Goal: Task Accomplishment & Management: Manage account settings

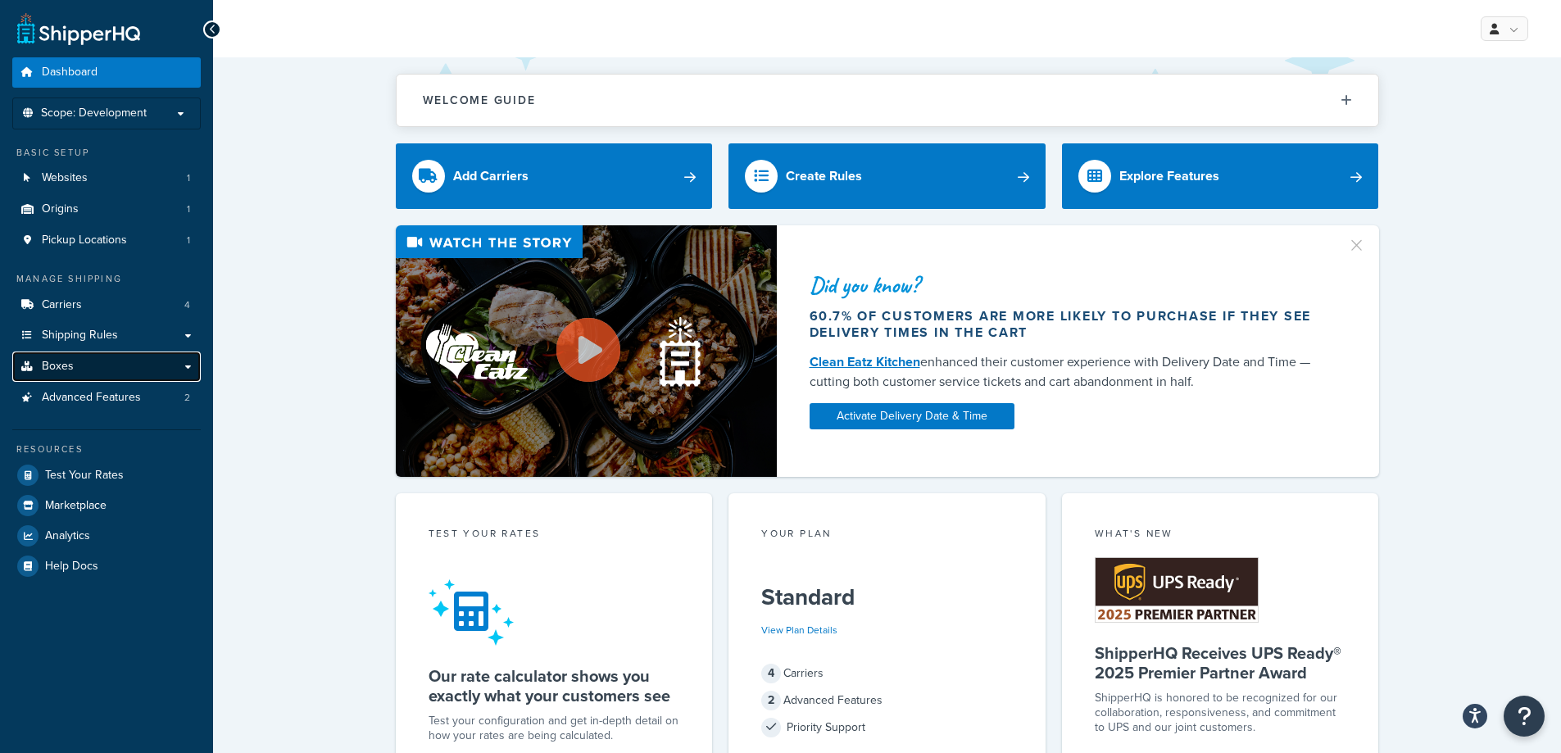
click at [148, 365] on link "Boxes" at bounding box center [106, 367] width 189 height 30
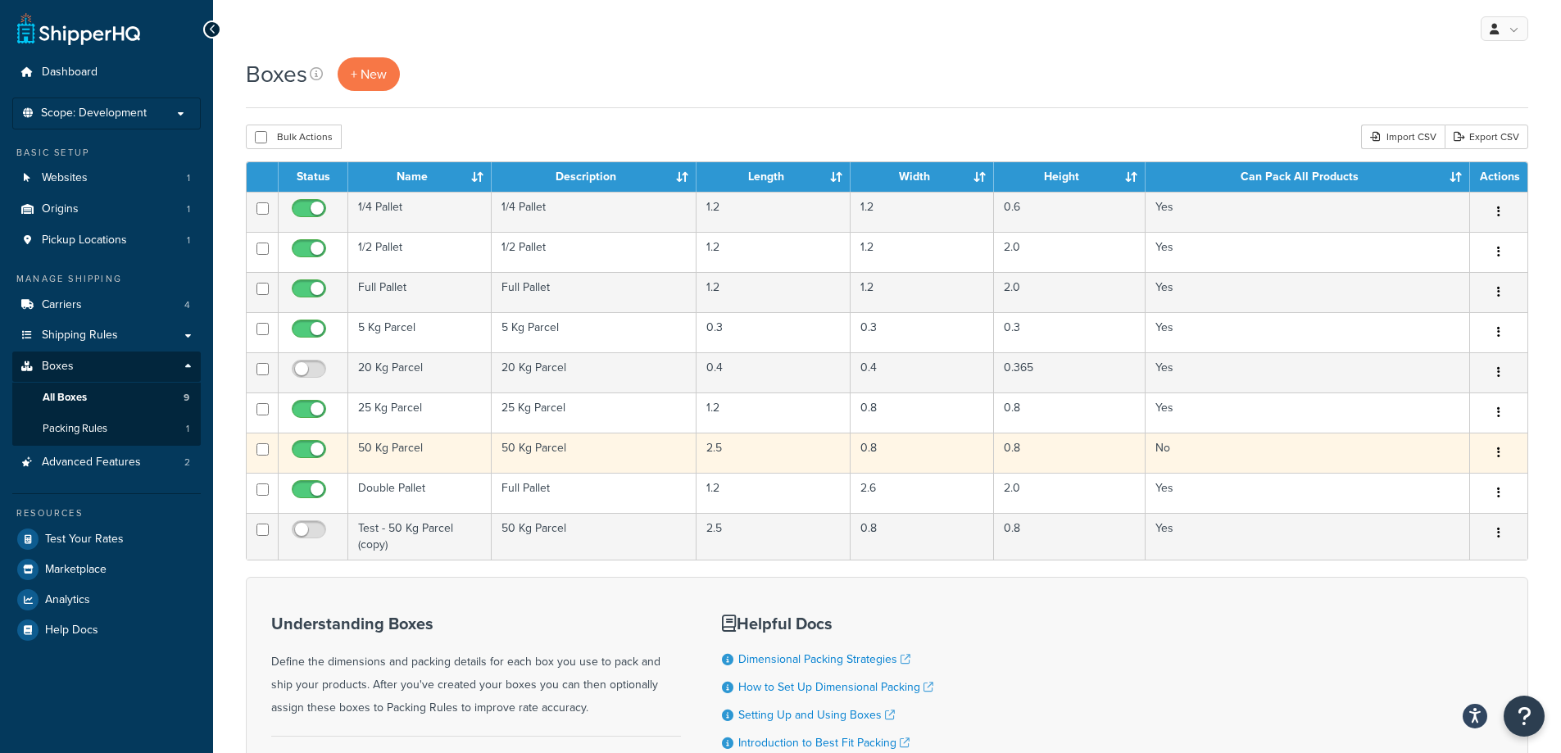
click at [410, 456] on td "50 Kg Parcel" at bounding box center [419, 453] width 143 height 40
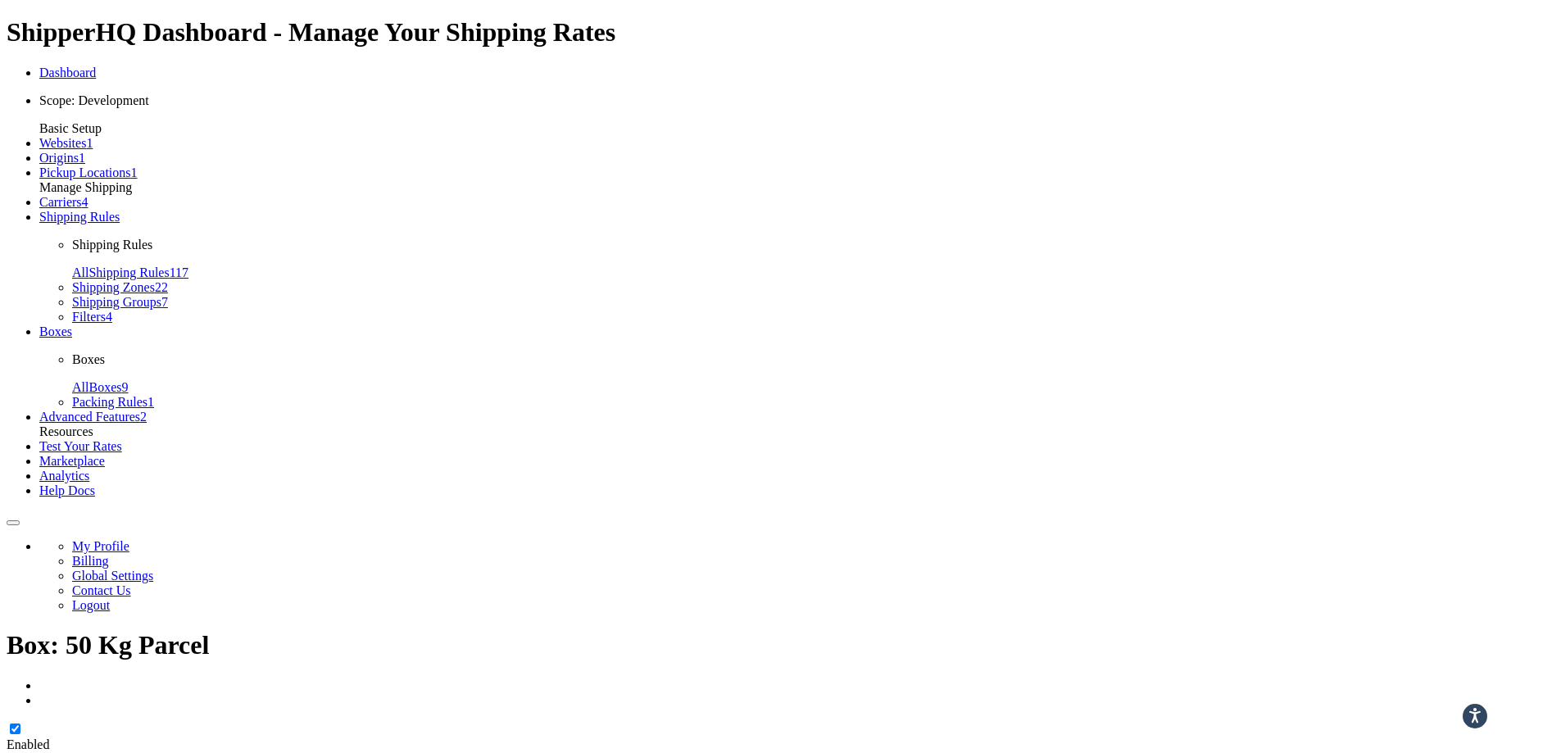
click at [89, 224] on span "Shipping Rules" at bounding box center [79, 217] width 80 height 14
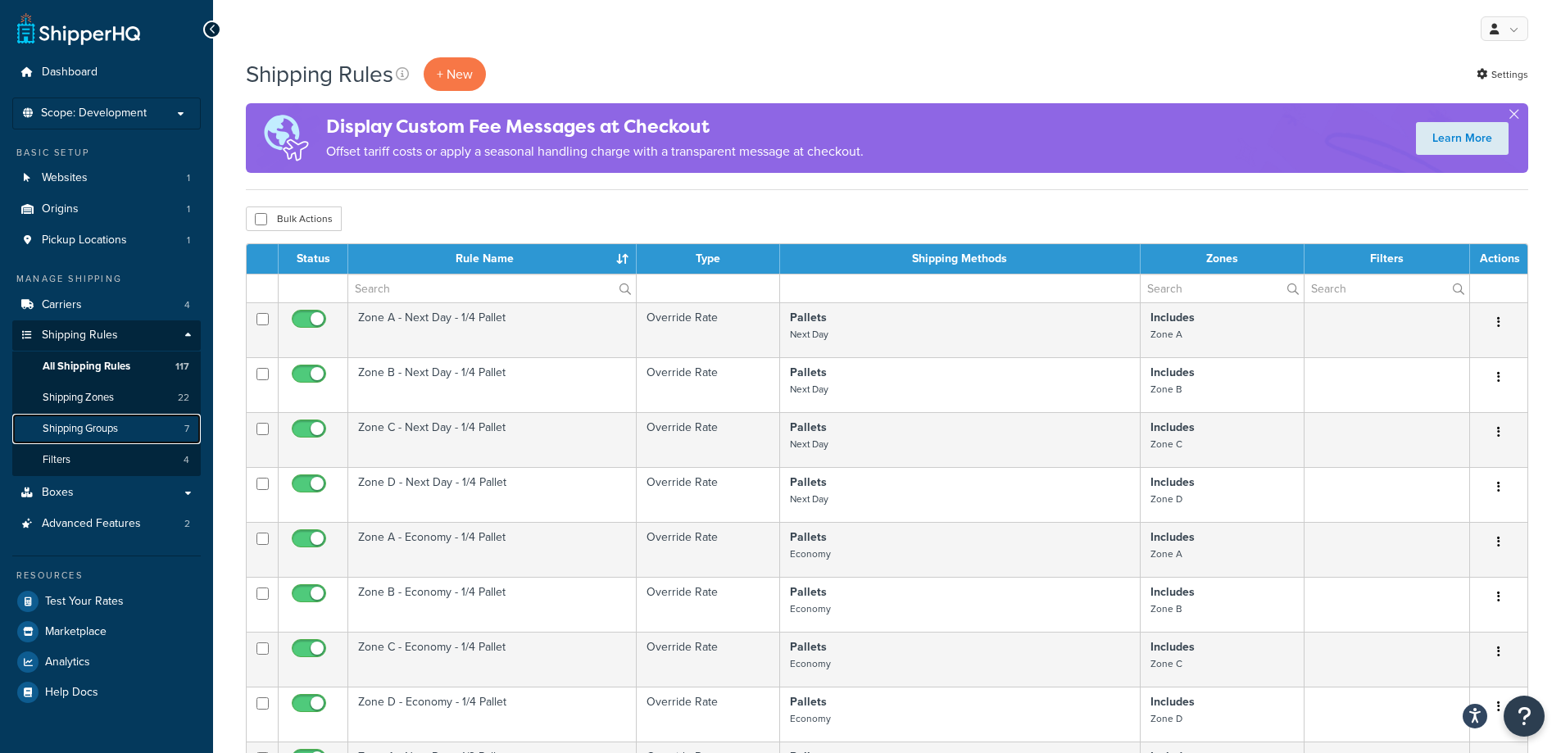
click at [133, 432] on link "Shipping Groups 7" at bounding box center [106, 429] width 189 height 30
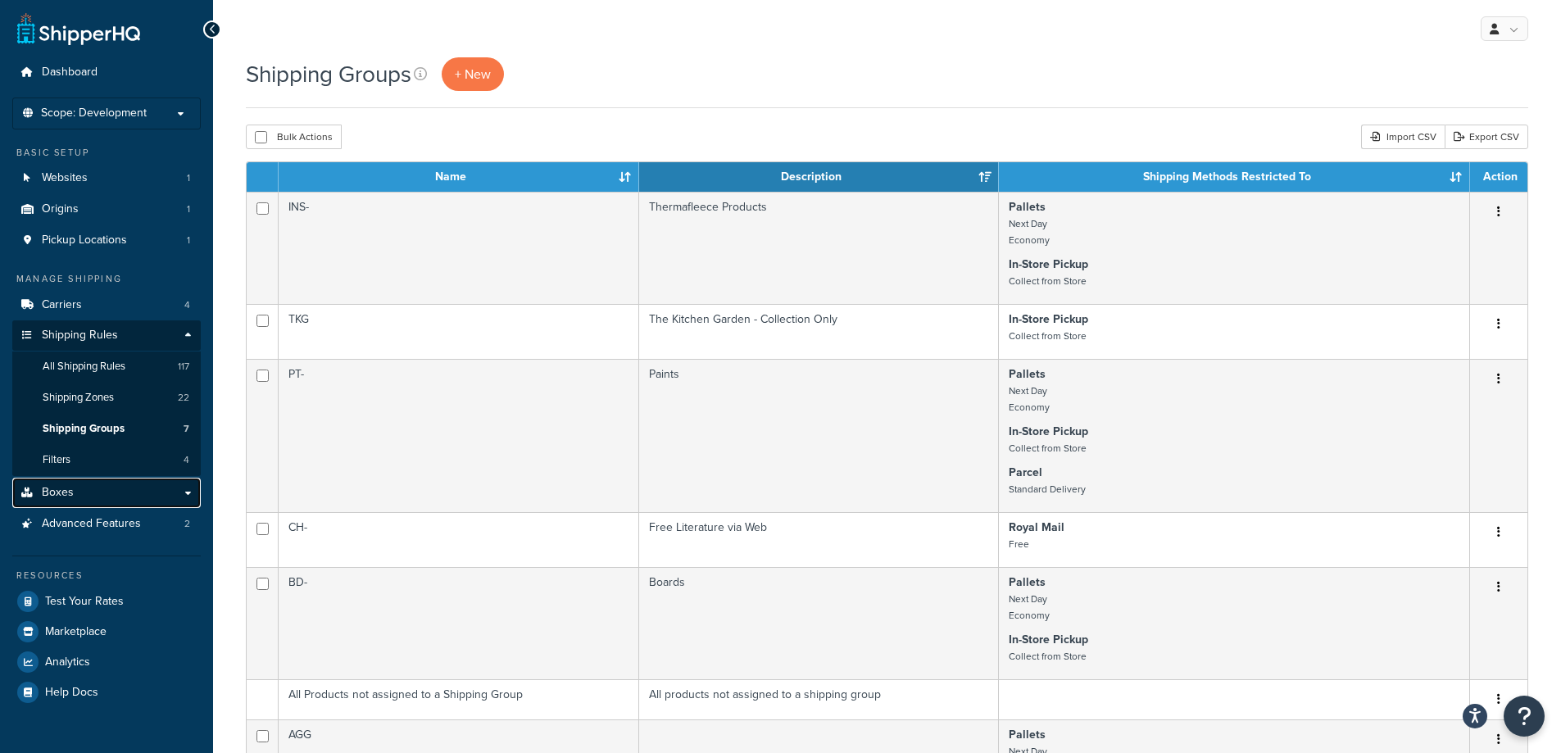
click at [113, 498] on link "Boxes" at bounding box center [106, 493] width 189 height 30
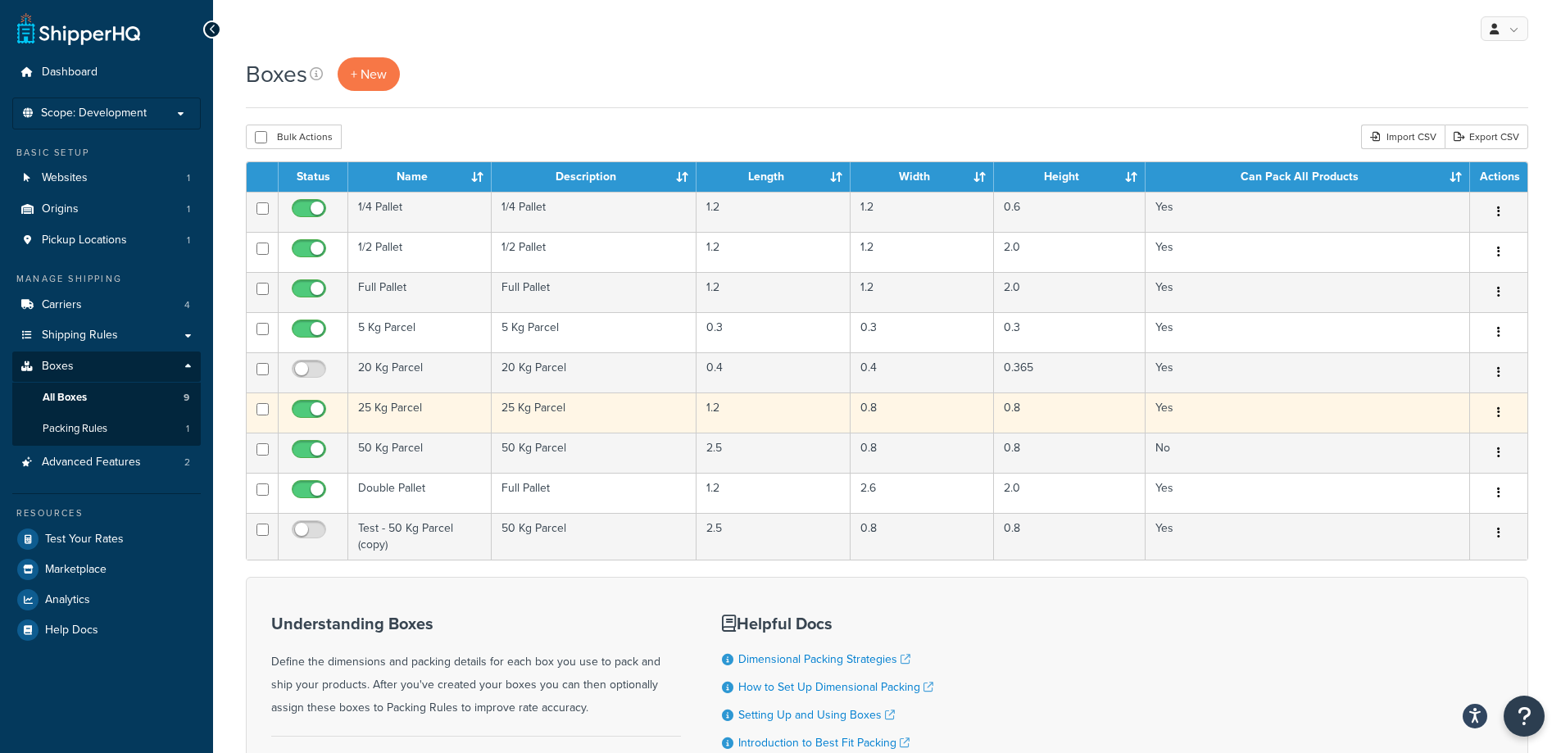
click at [447, 411] on td "25 Kg Parcel" at bounding box center [419, 413] width 143 height 40
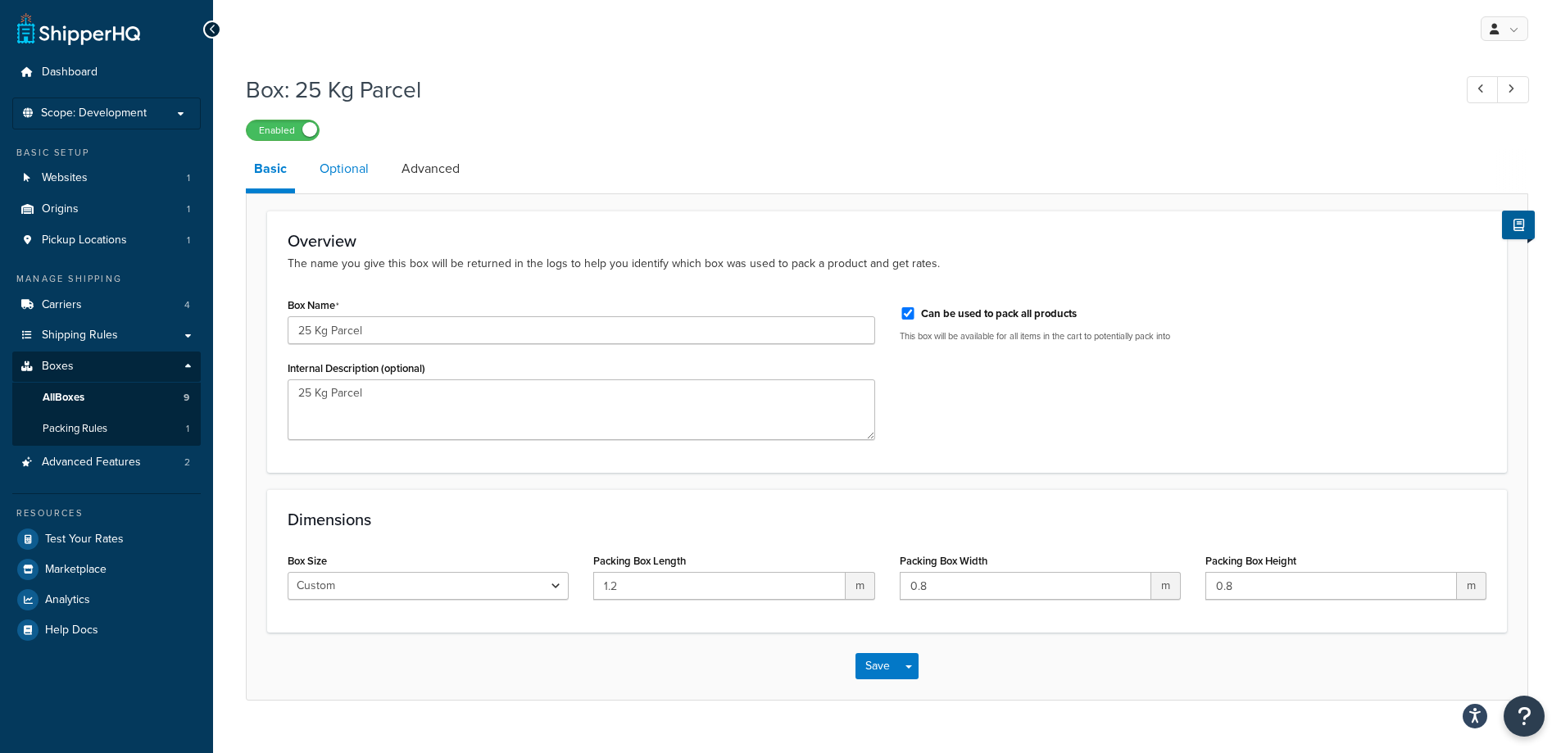
click at [348, 169] on link "Optional" at bounding box center [344, 168] width 66 height 39
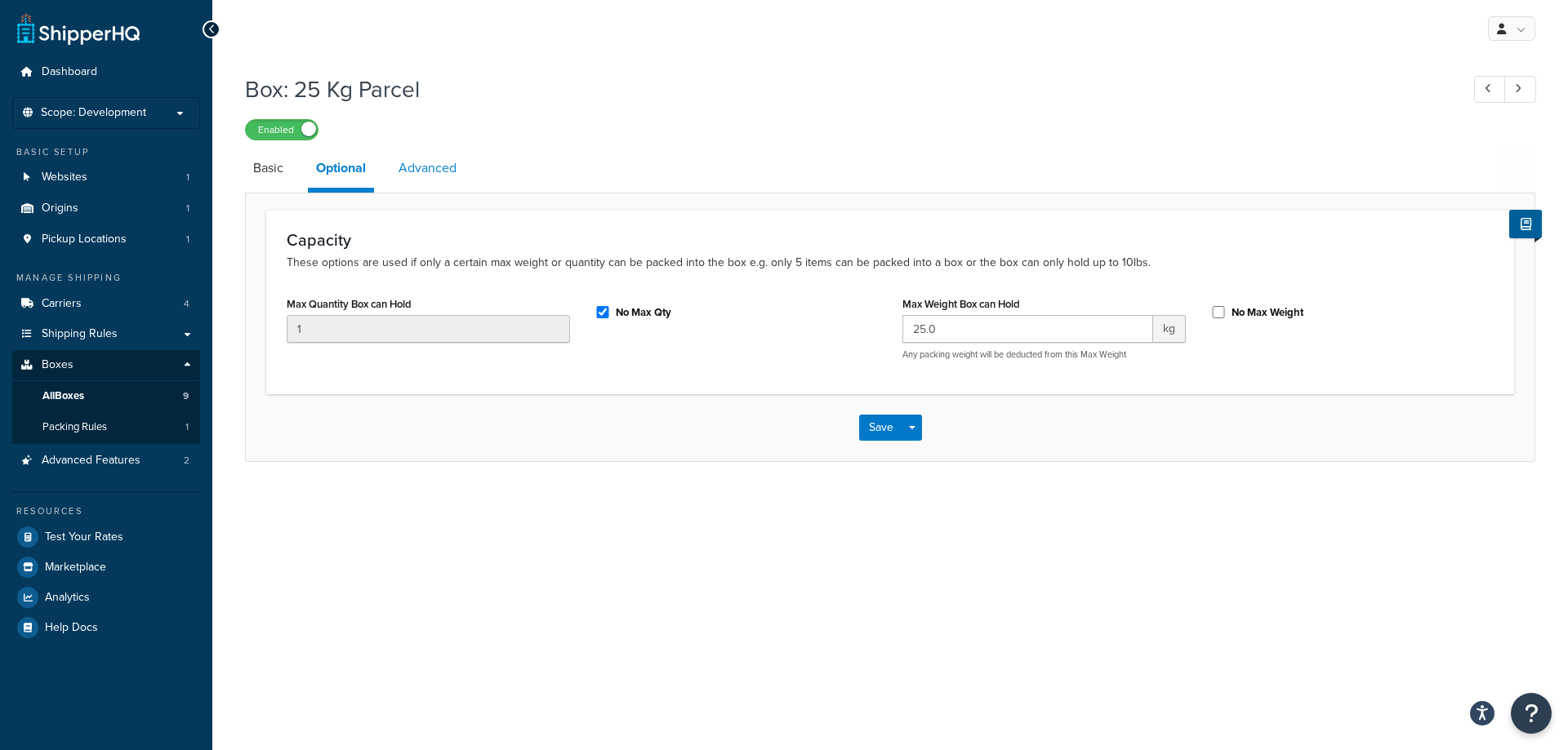
click at [447, 160] on link "Advanced" at bounding box center [427, 167] width 75 height 39
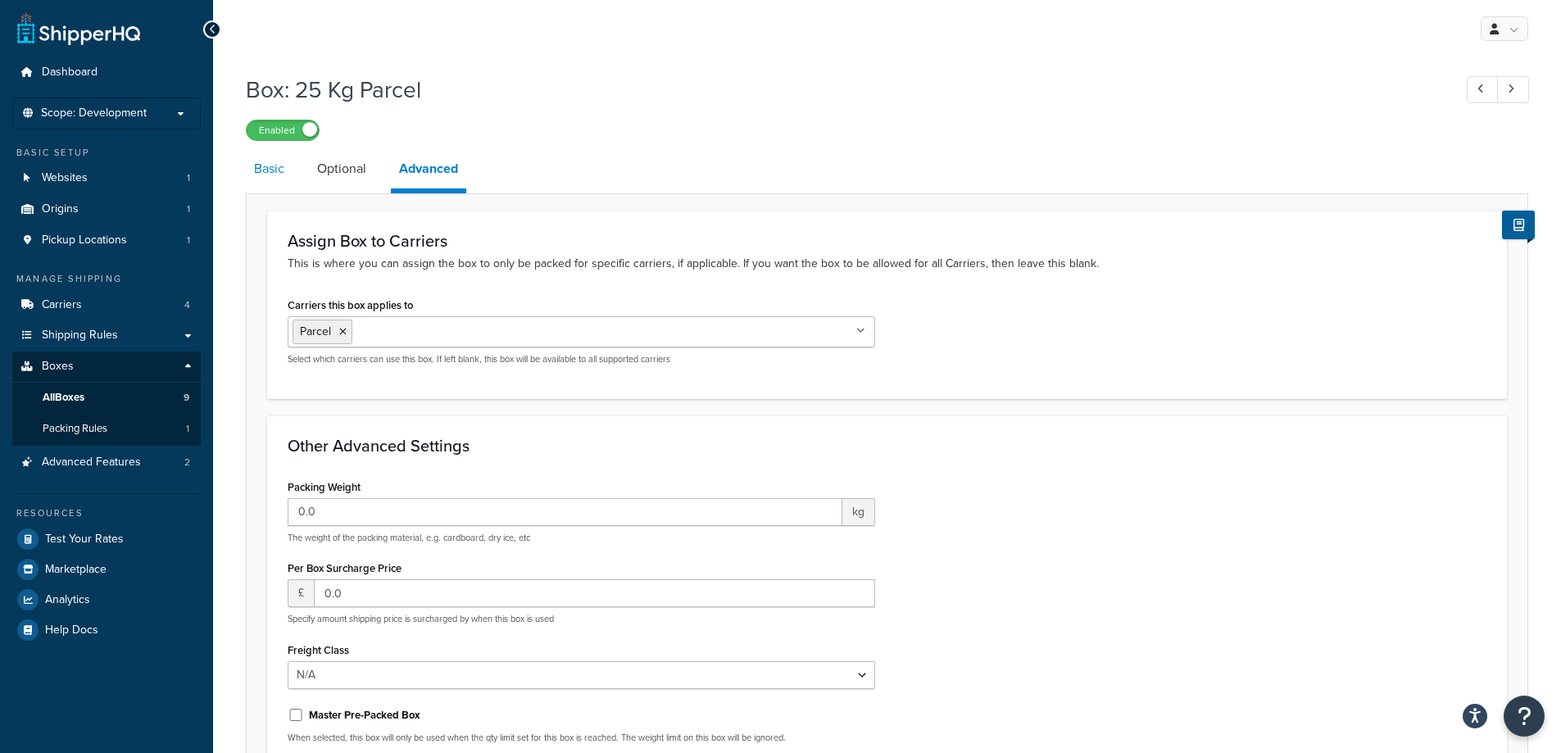
click at [280, 170] on link "Basic" at bounding box center [269, 168] width 47 height 39
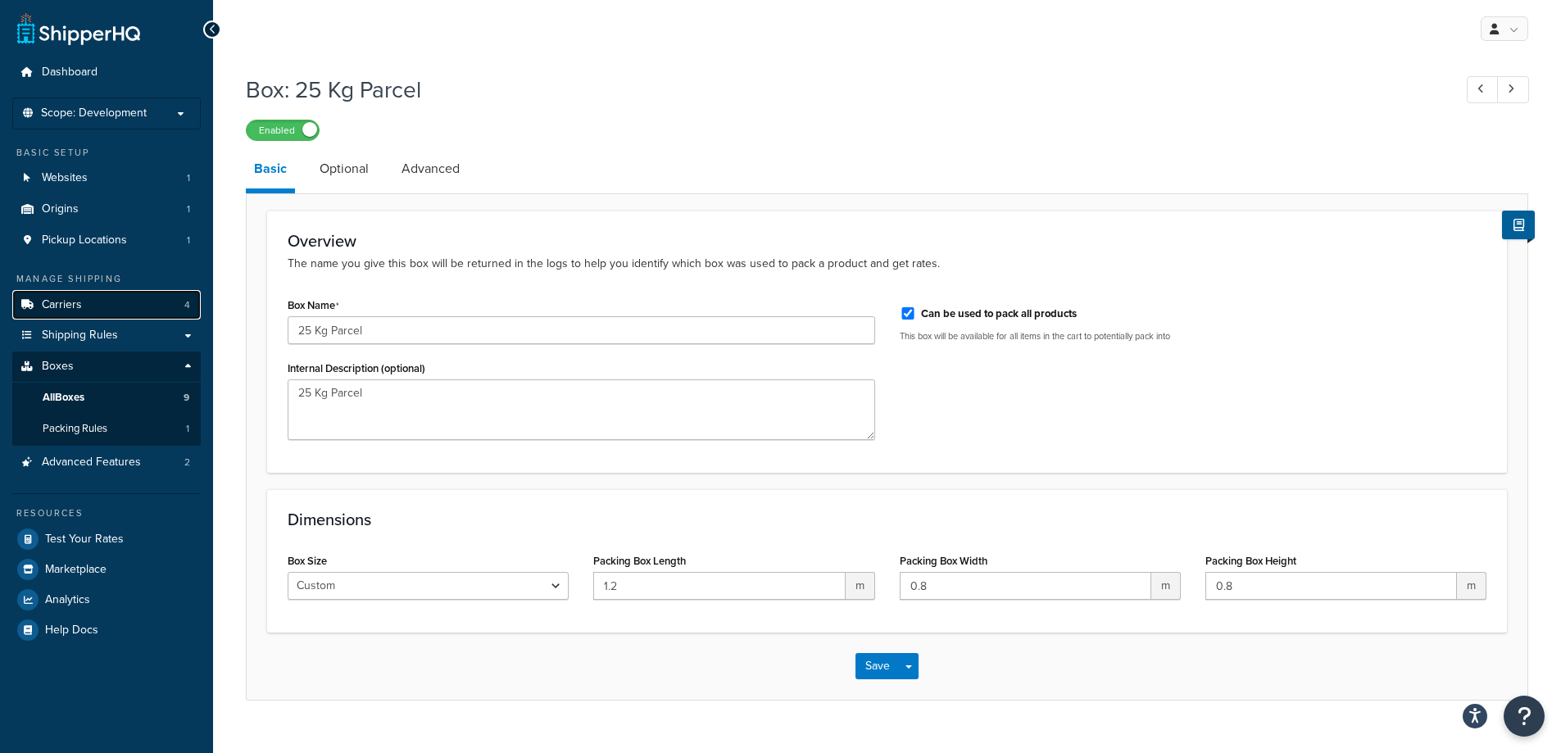
click at [117, 311] on link "Carriers 4" at bounding box center [106, 305] width 189 height 30
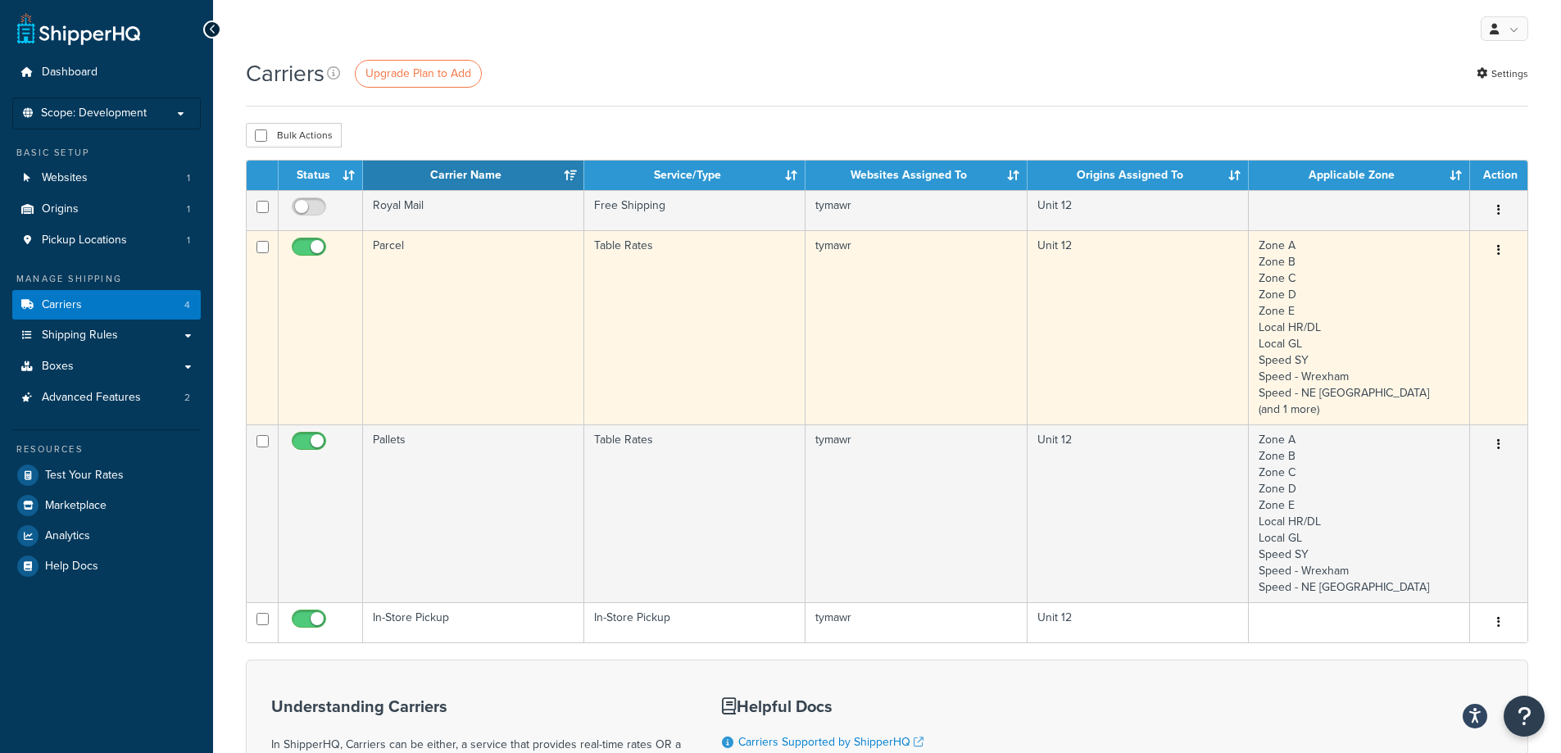
click at [1502, 250] on button "button" at bounding box center [1499, 251] width 23 height 26
click at [1470, 273] on link "Edit" at bounding box center [1433, 283] width 130 height 34
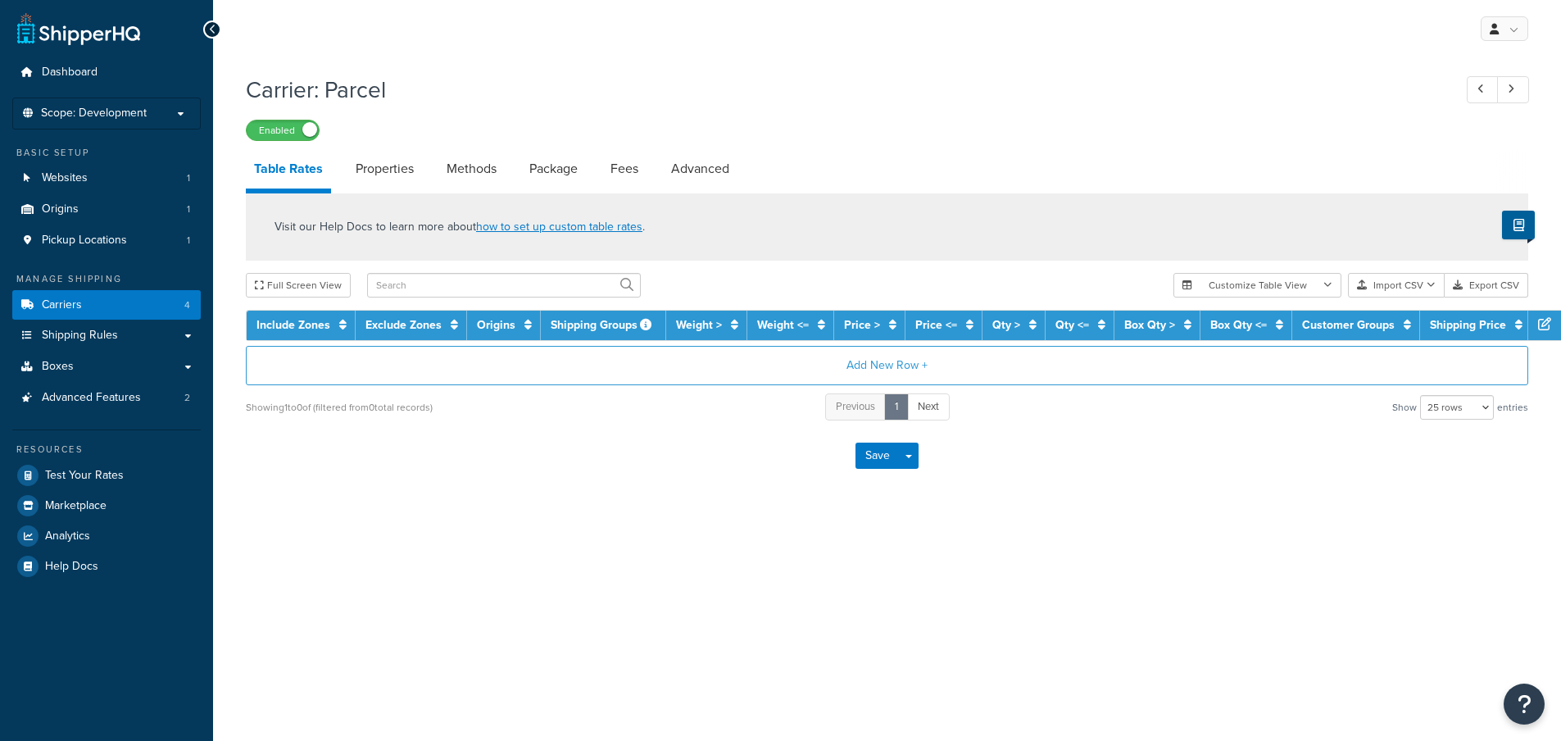
select select "25"
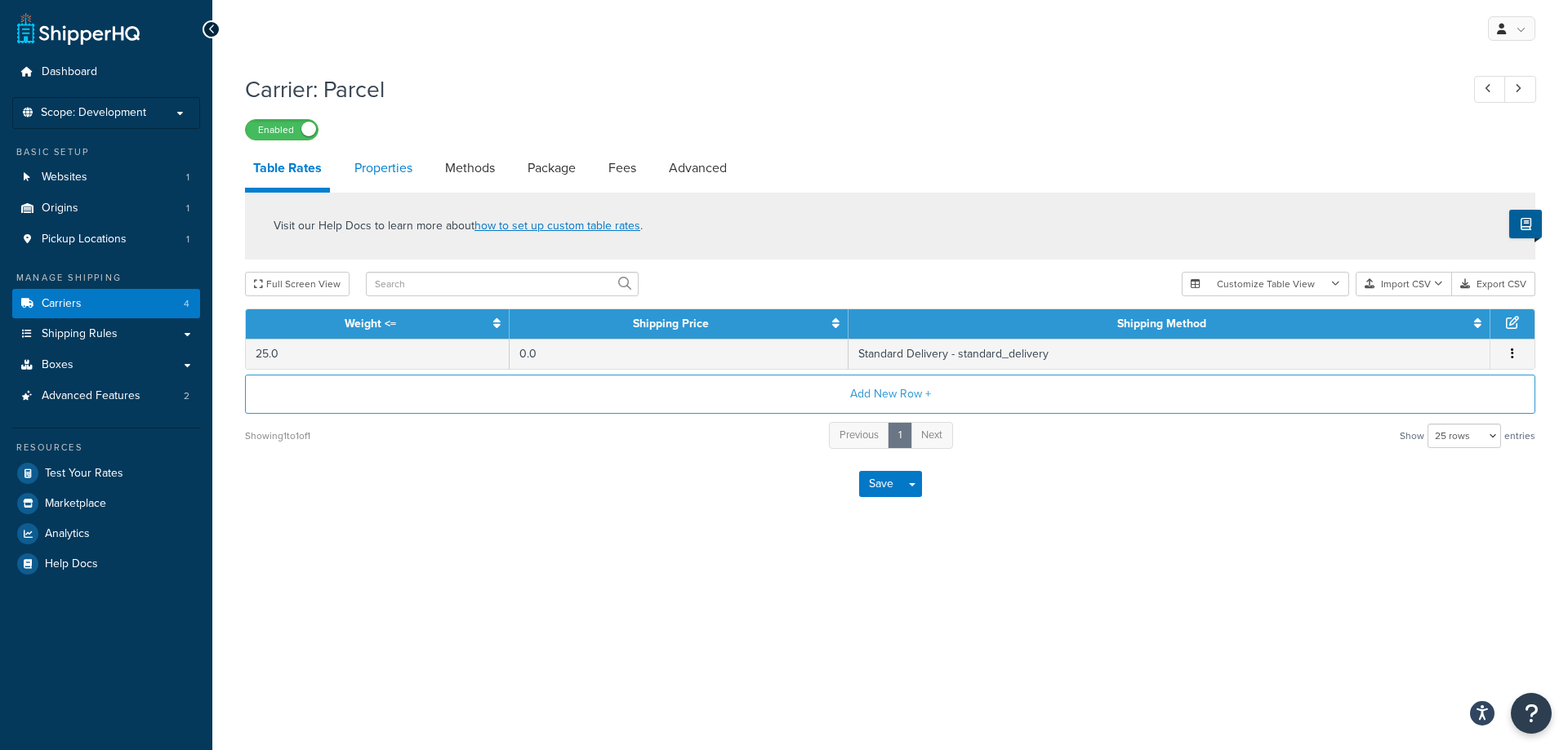
click at [388, 160] on link "Properties" at bounding box center [384, 167] width 75 height 39
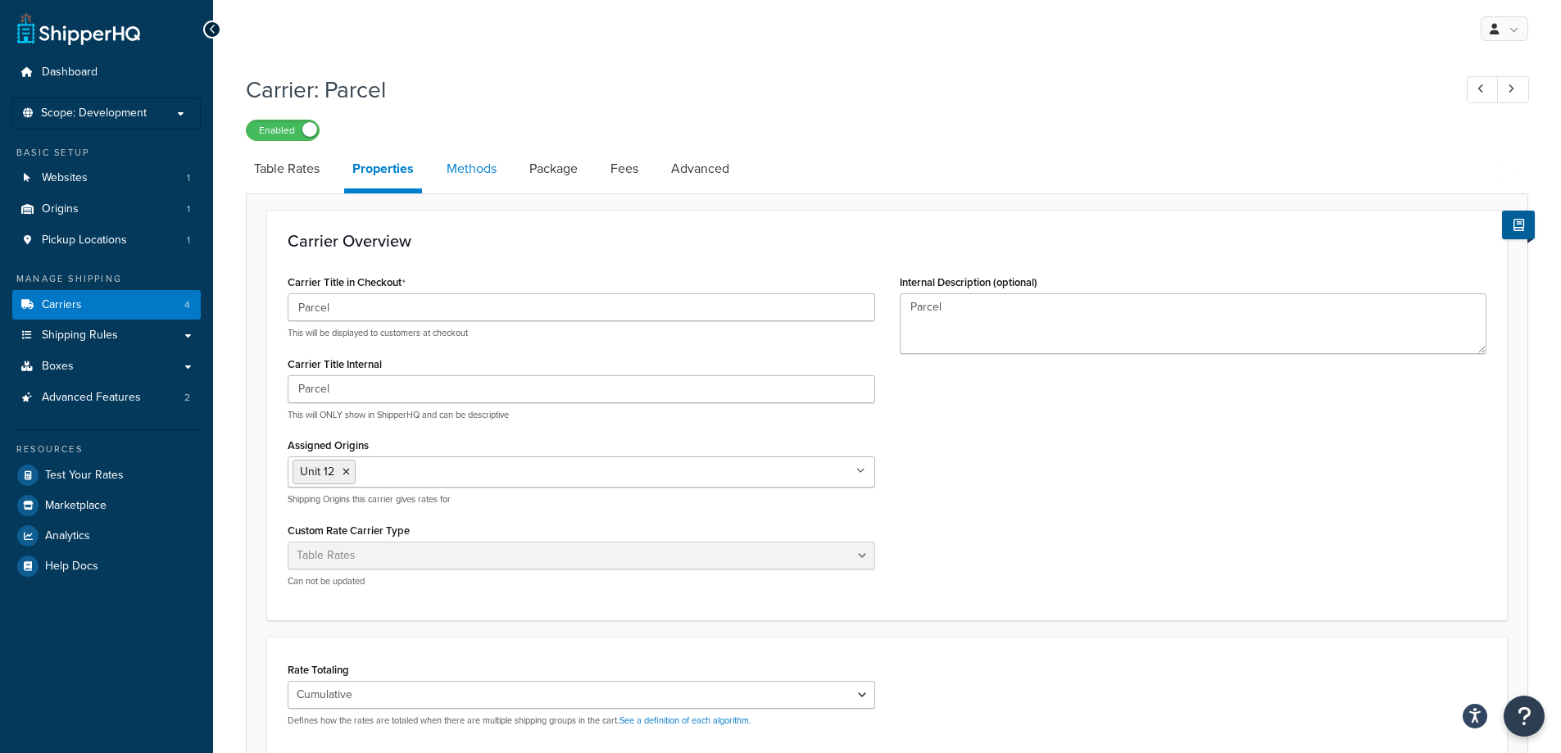
click at [484, 155] on link "Methods" at bounding box center [472, 168] width 66 height 39
select select "25"
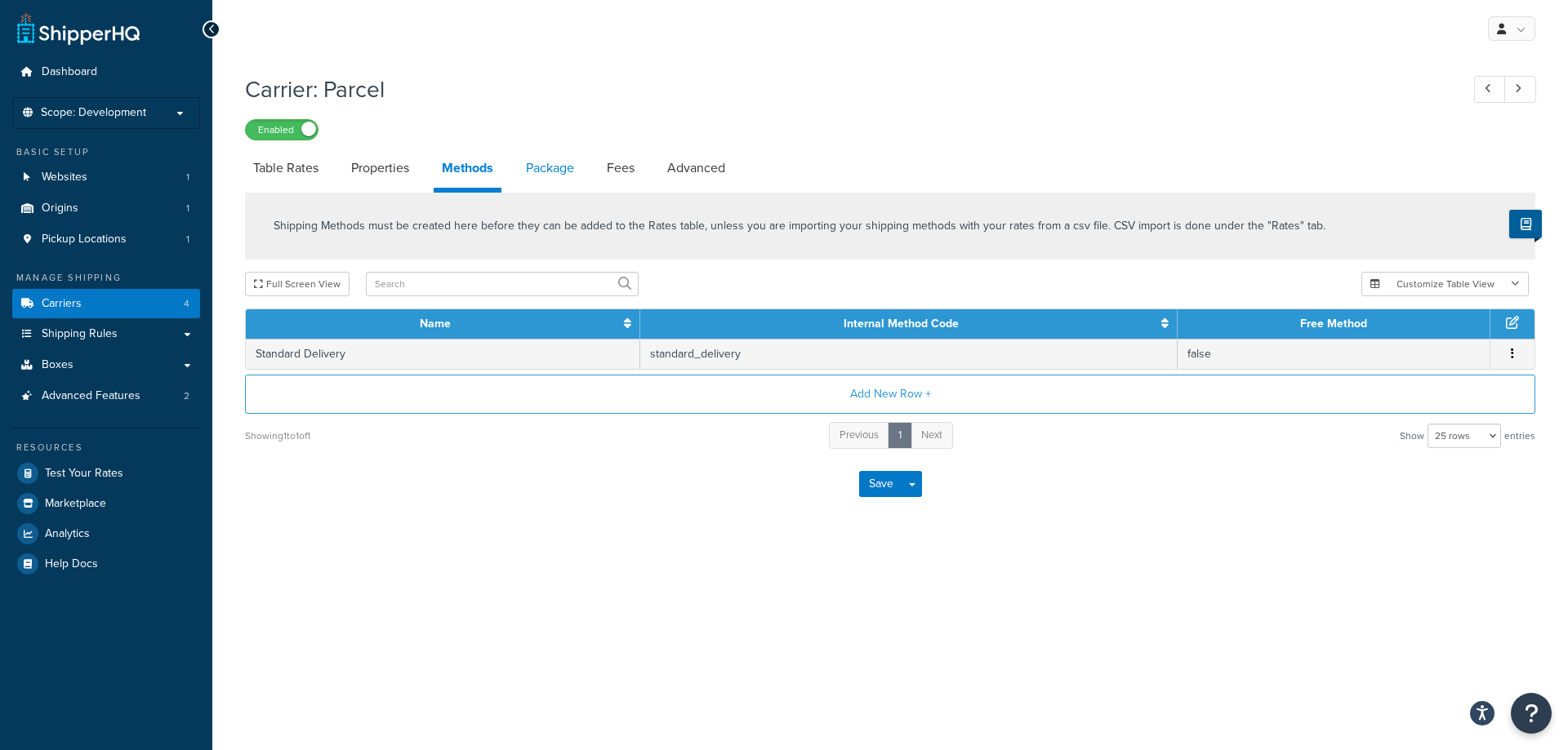
click at [545, 170] on link "Package" at bounding box center [550, 167] width 65 height 39
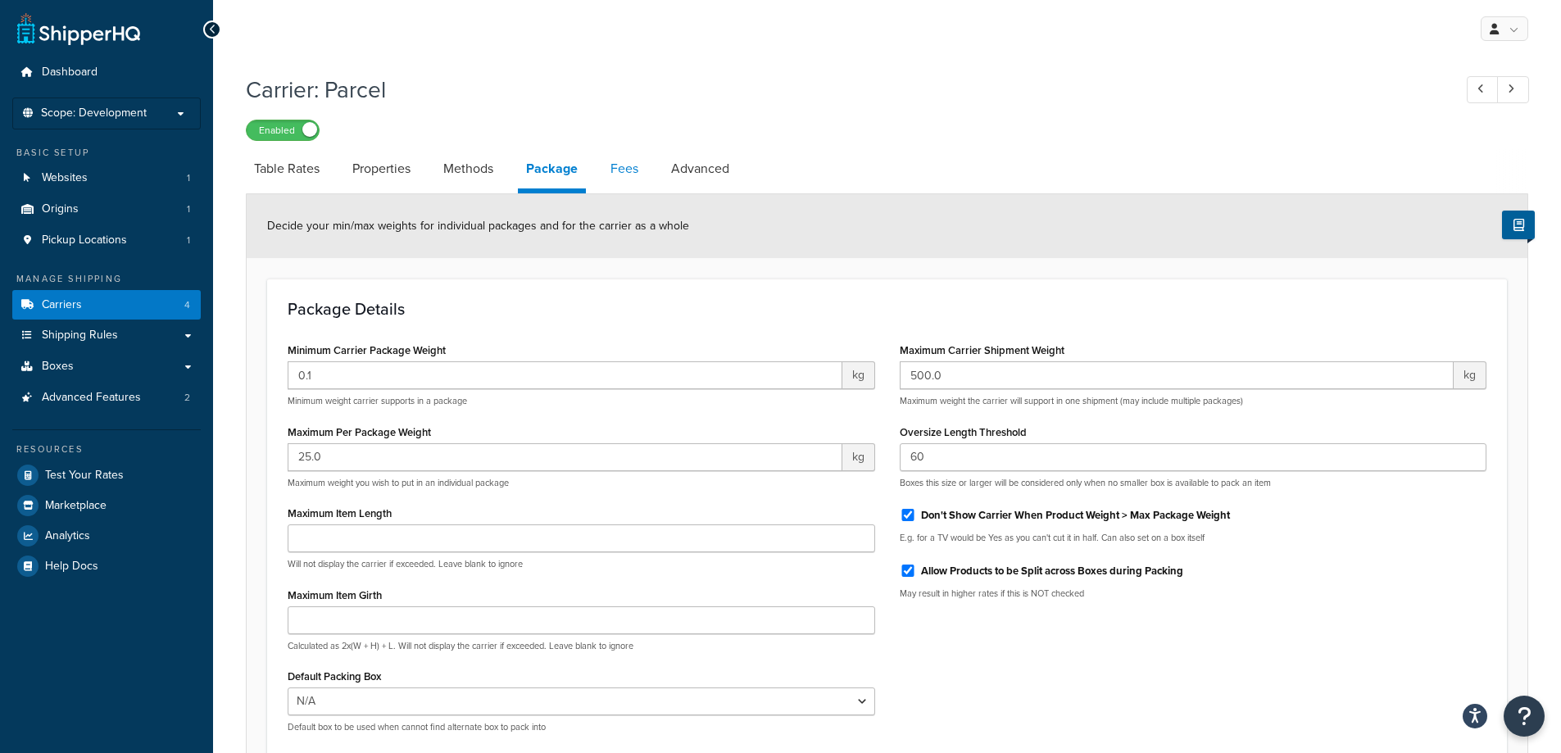
click at [631, 169] on link "Fees" at bounding box center [624, 168] width 44 height 39
select select "package"
select select "AFTER"
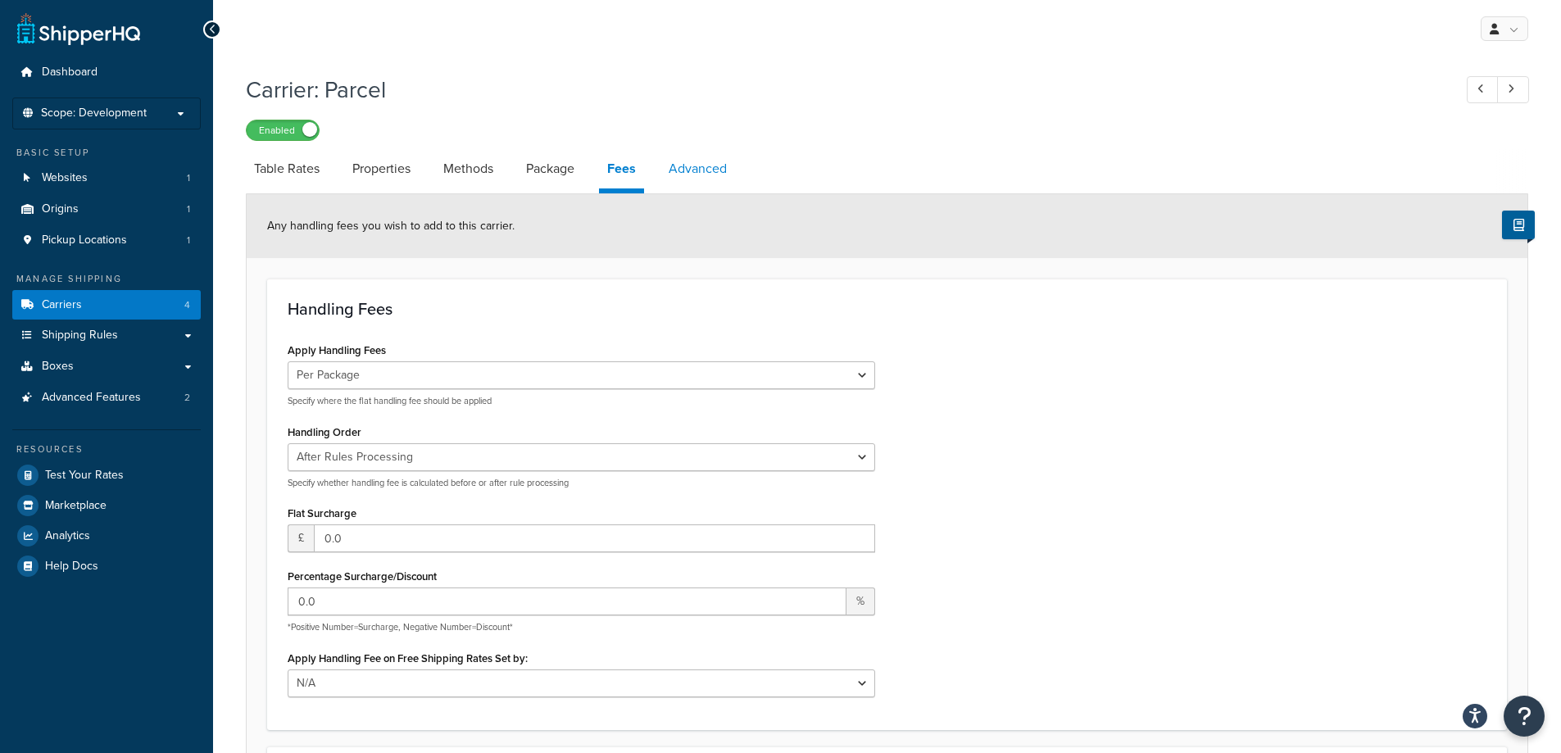
click at [684, 176] on link "Advanced" at bounding box center [698, 168] width 75 height 39
select select "false"
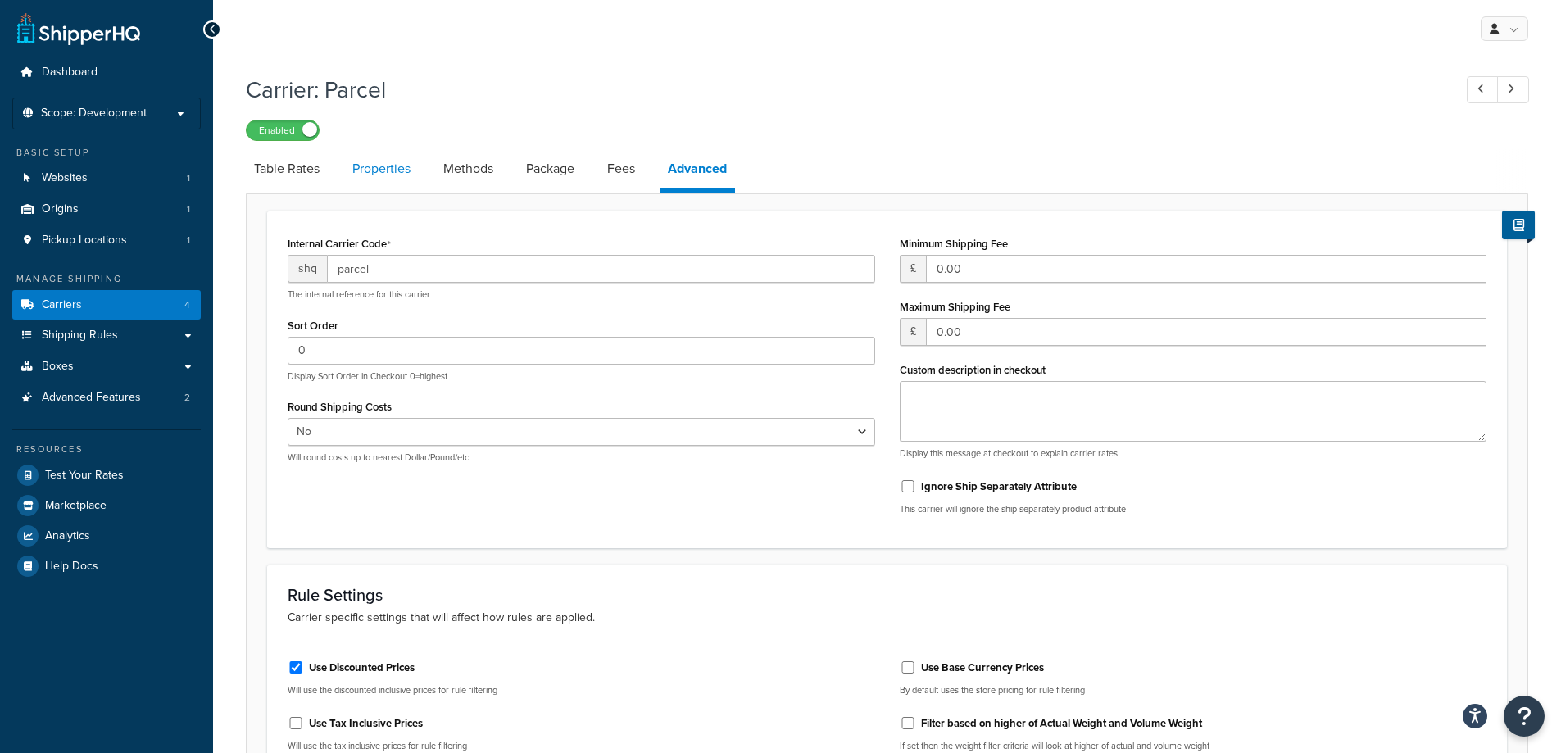
click at [369, 177] on link "Properties" at bounding box center [381, 168] width 75 height 39
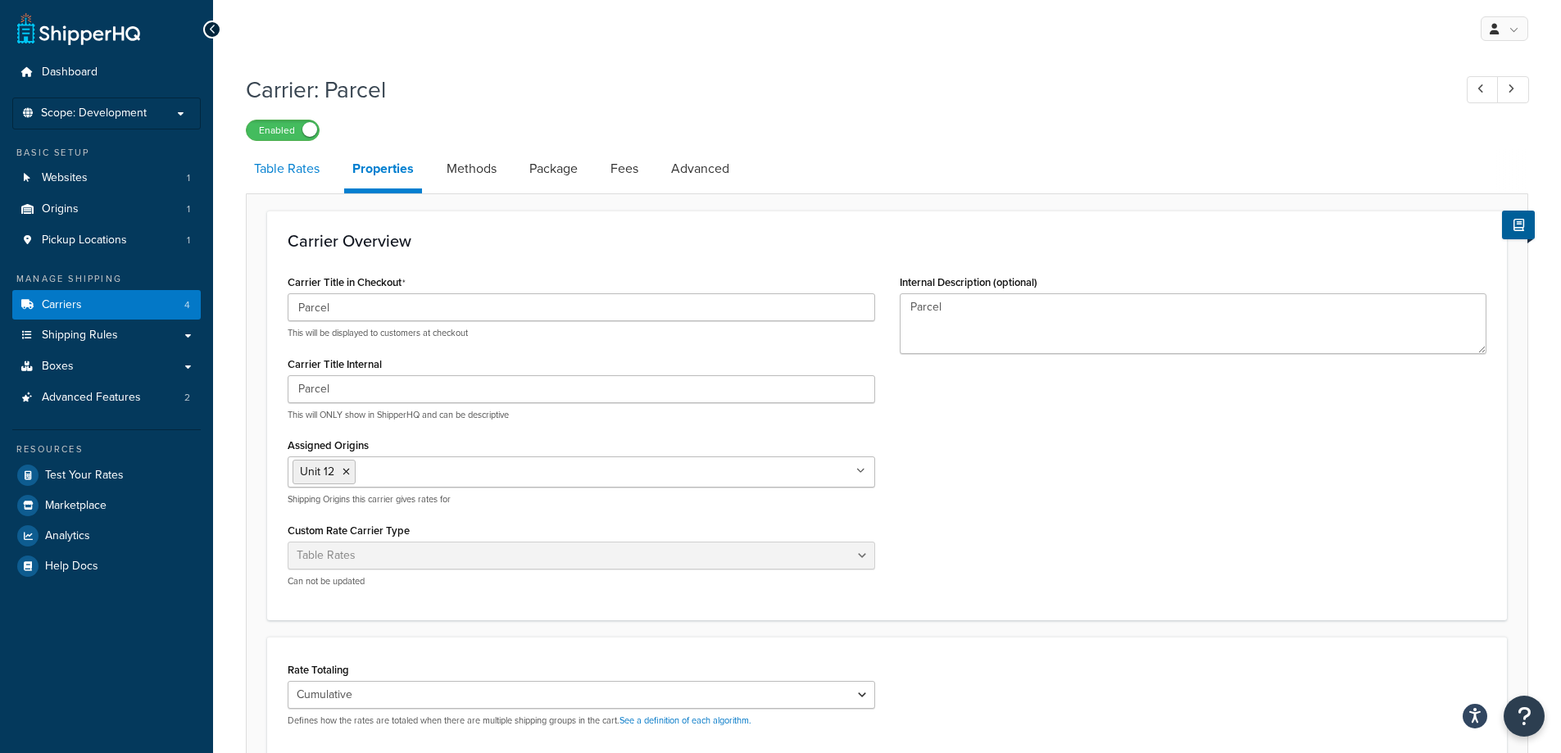
click at [284, 173] on link "Table Rates" at bounding box center [287, 168] width 82 height 39
select select "25"
